Goal: Information Seeking & Learning: Learn about a topic

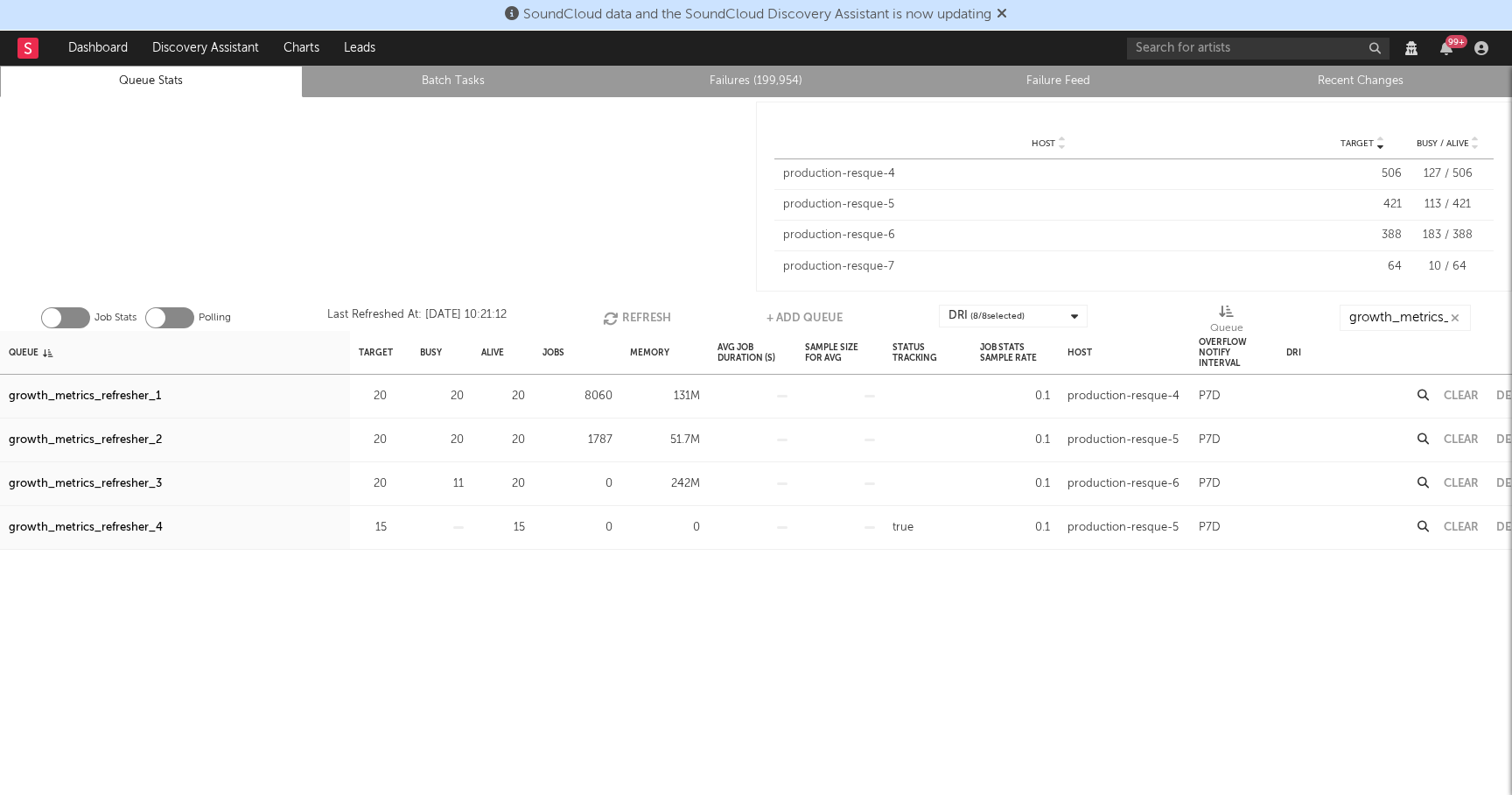
click at [638, 319] on button "Refresh" at bounding box center [637, 317] width 68 height 27
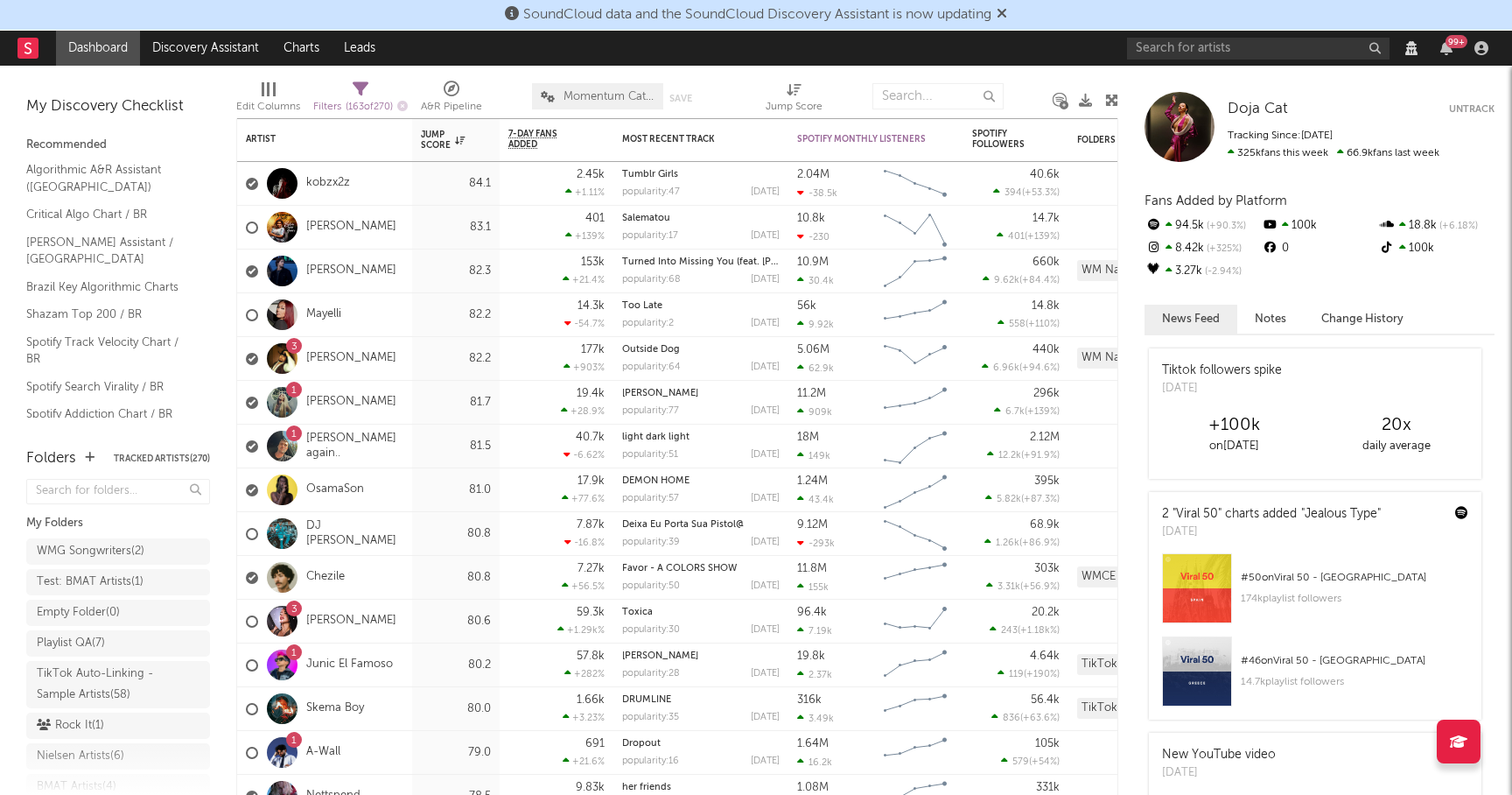
click at [1007, 13] on icon at bounding box center [1002, 13] width 11 height 14
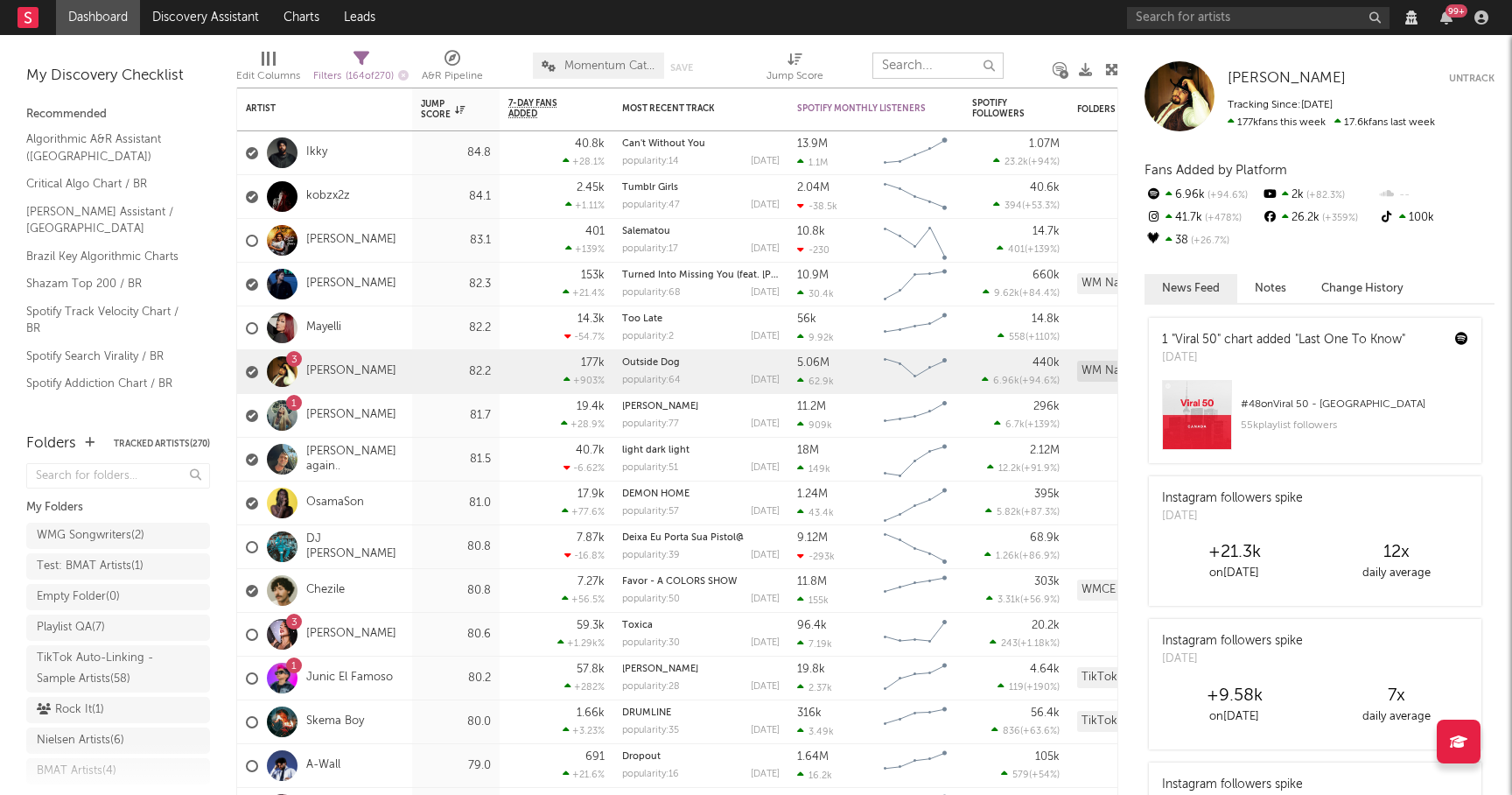
click at [901, 73] on input "text" at bounding box center [938, 65] width 131 height 27
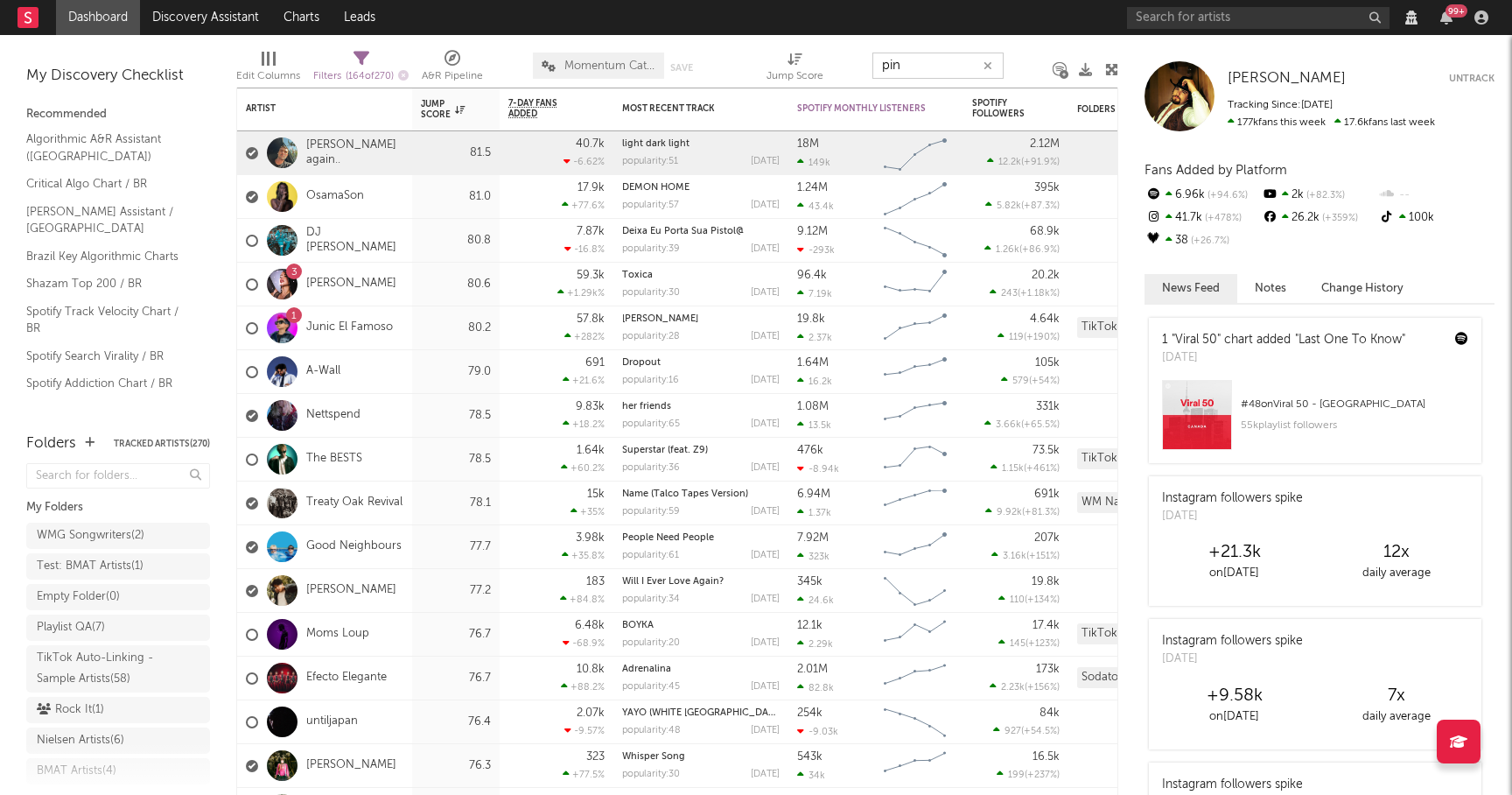
type input "pink"
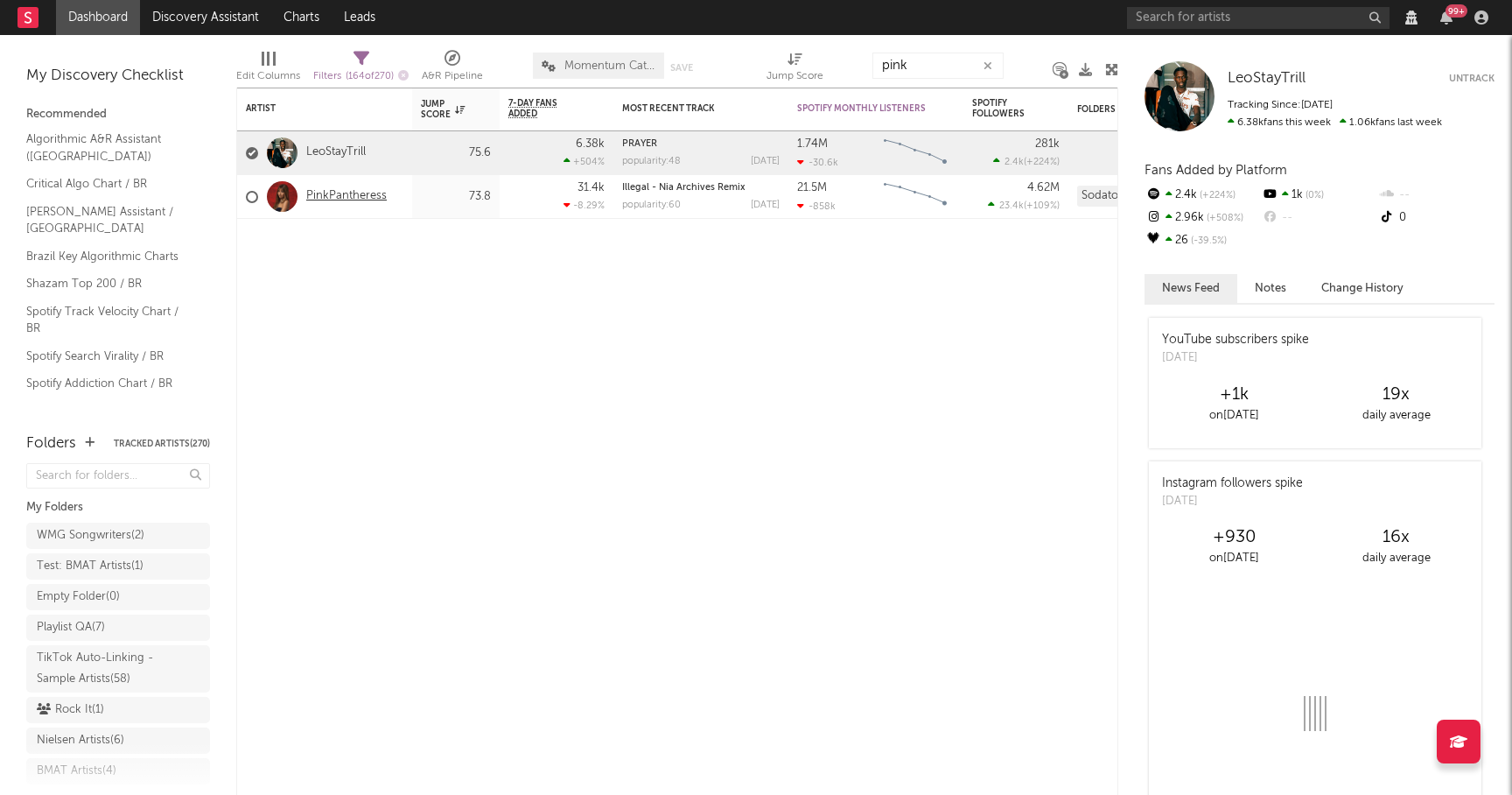
click at [313, 194] on link "PinkPantheress" at bounding box center [346, 196] width 80 height 15
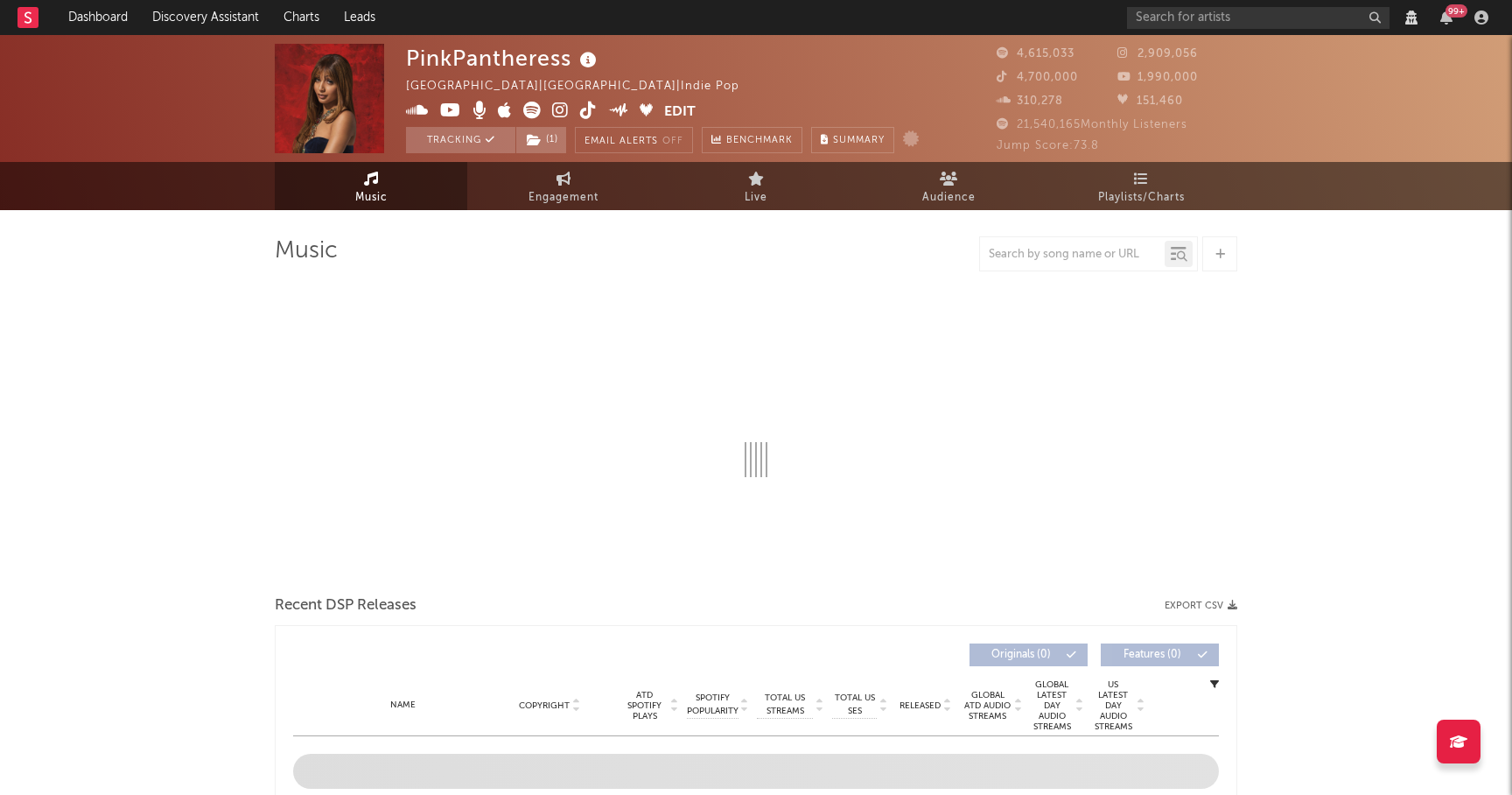
select select "View all"
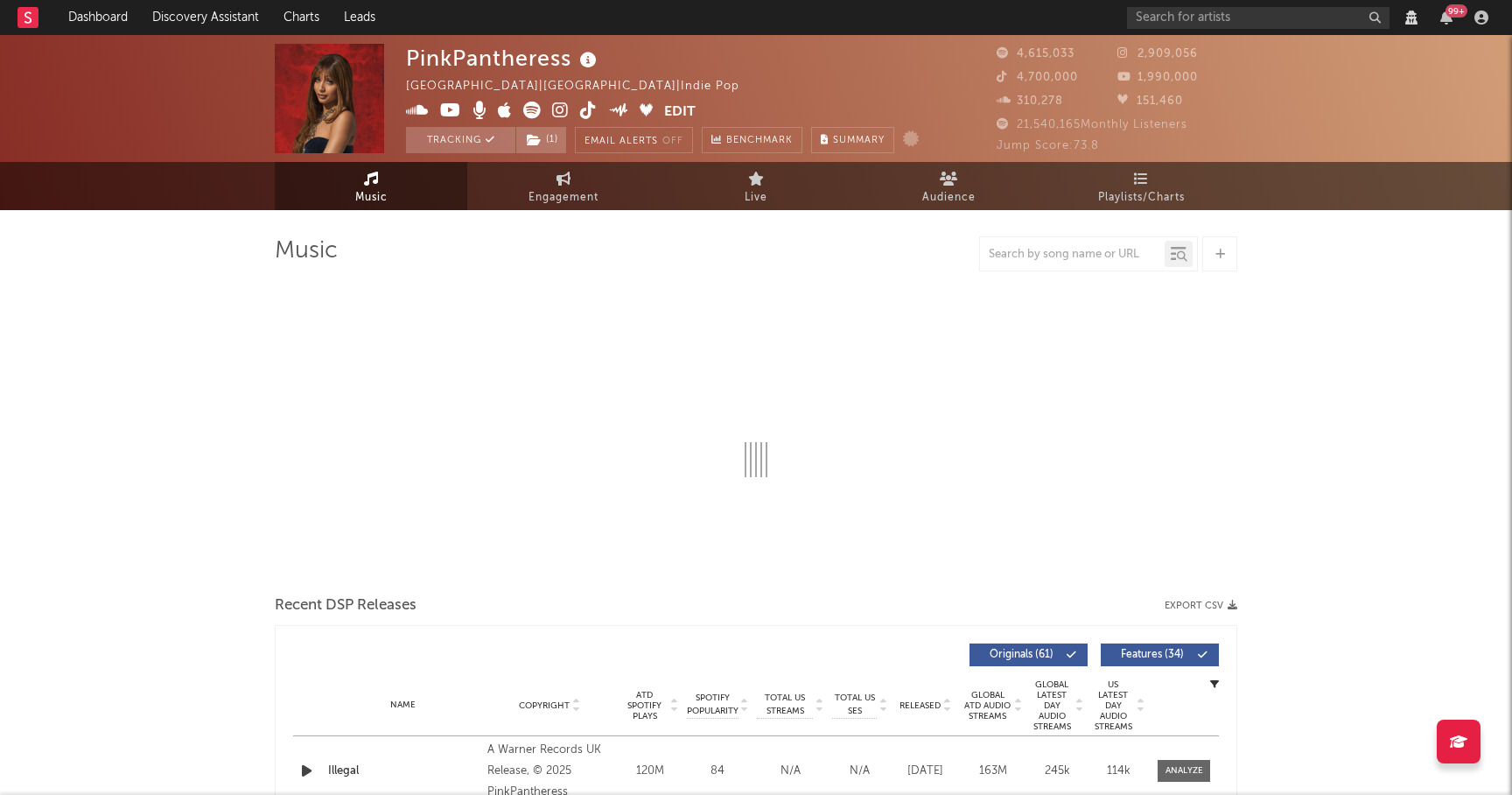
select select "View all"
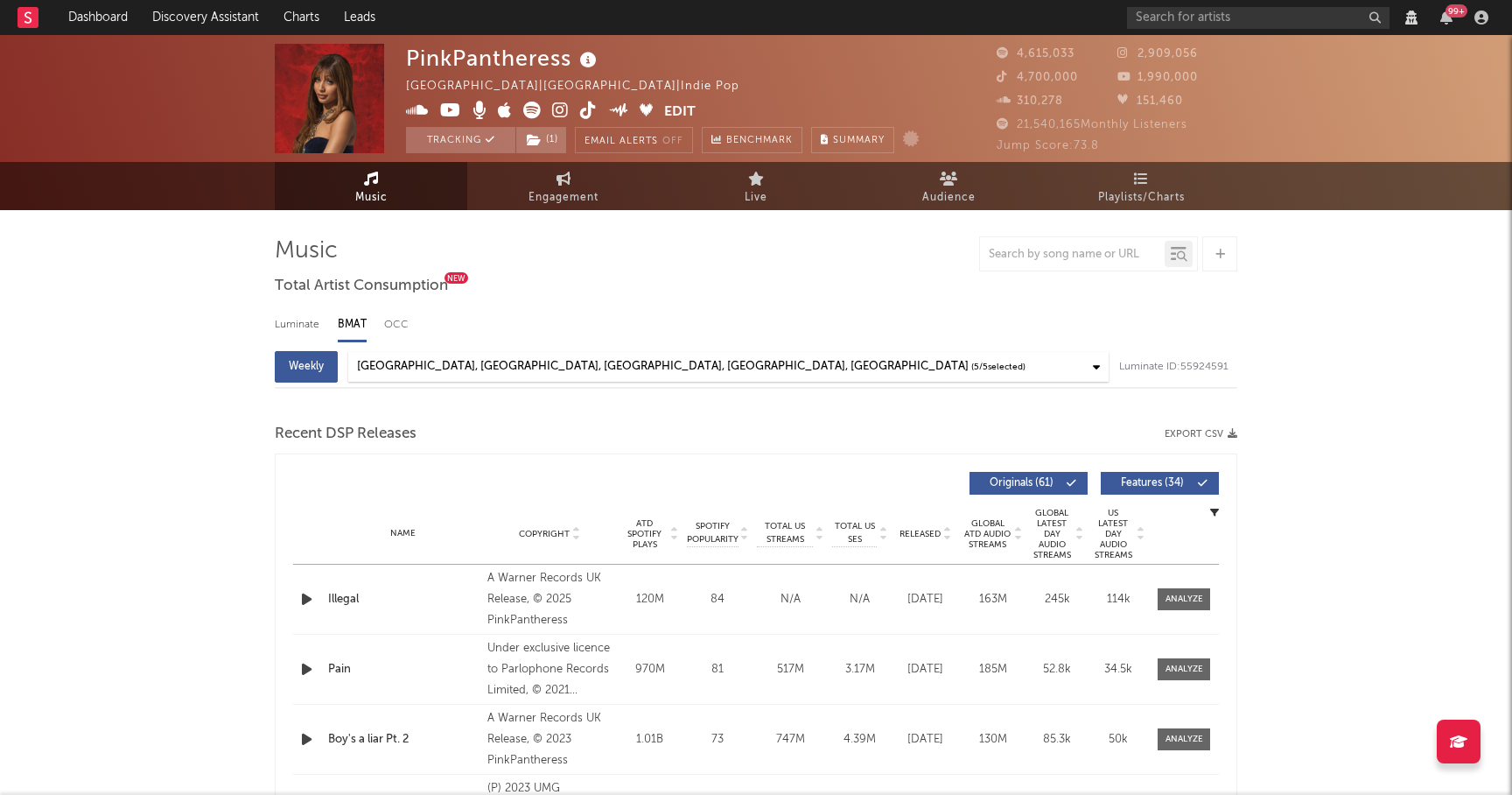
select select "6m"
